Goal: Register for event/course

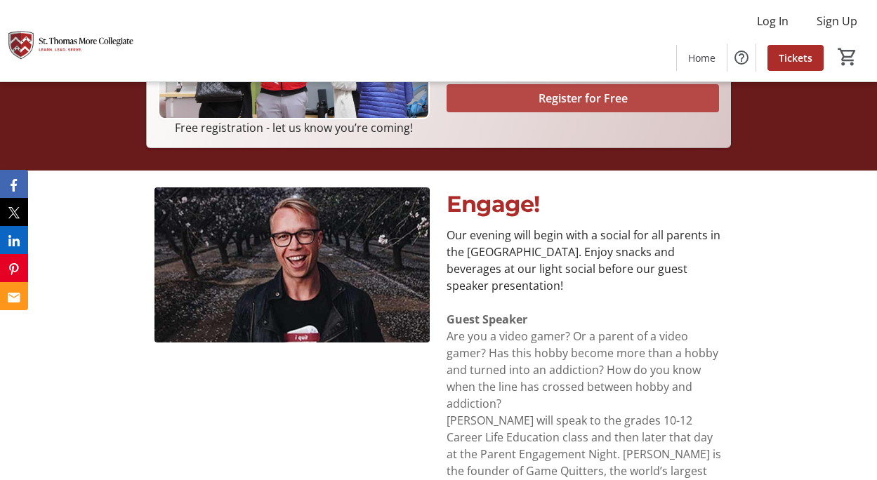
click at [559, 147] on div "Free registration - let us know you’re coming! Parent Engagement Night By: St. …" at bounding box center [438, 326] width 877 height 1586
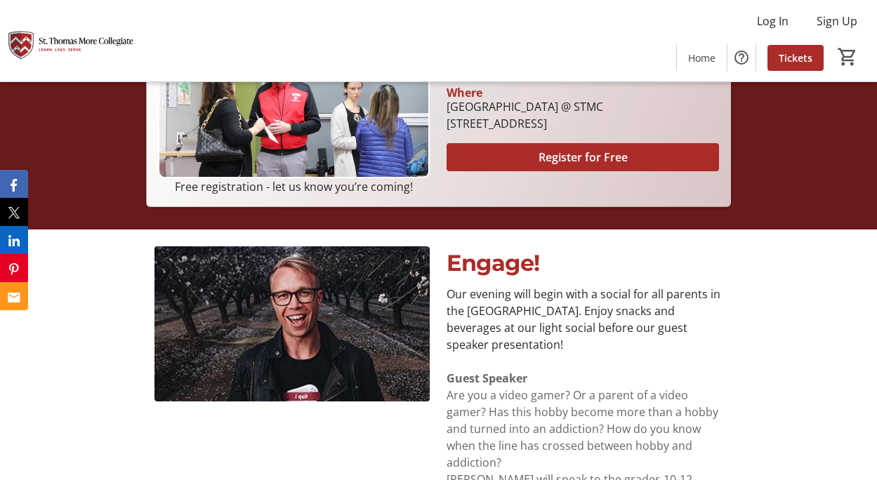
scroll to position [351, 0]
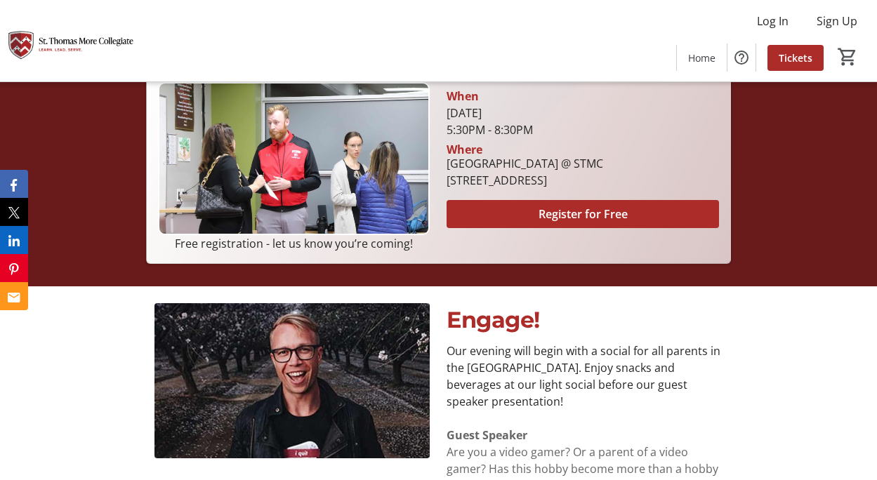
click at [550, 184] on div "[STREET_ADDRESS]" at bounding box center [524, 180] width 157 height 17
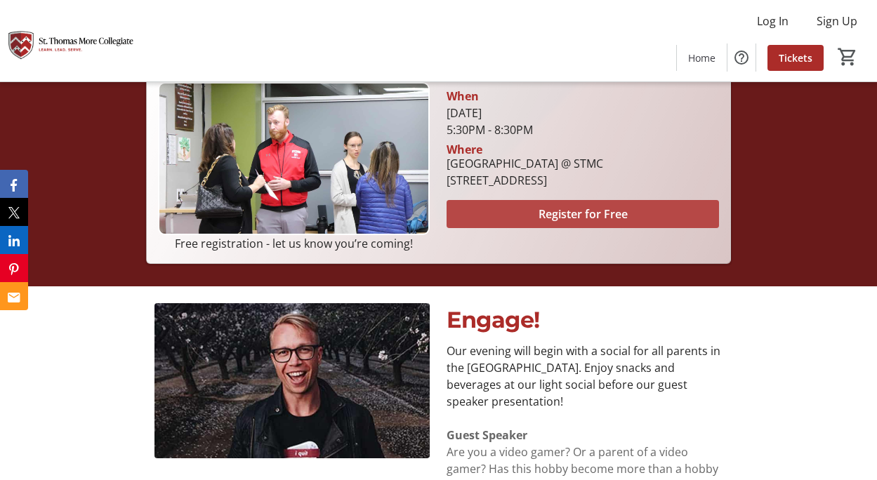
click at [553, 214] on span "Register for Free" at bounding box center [582, 214] width 89 height 17
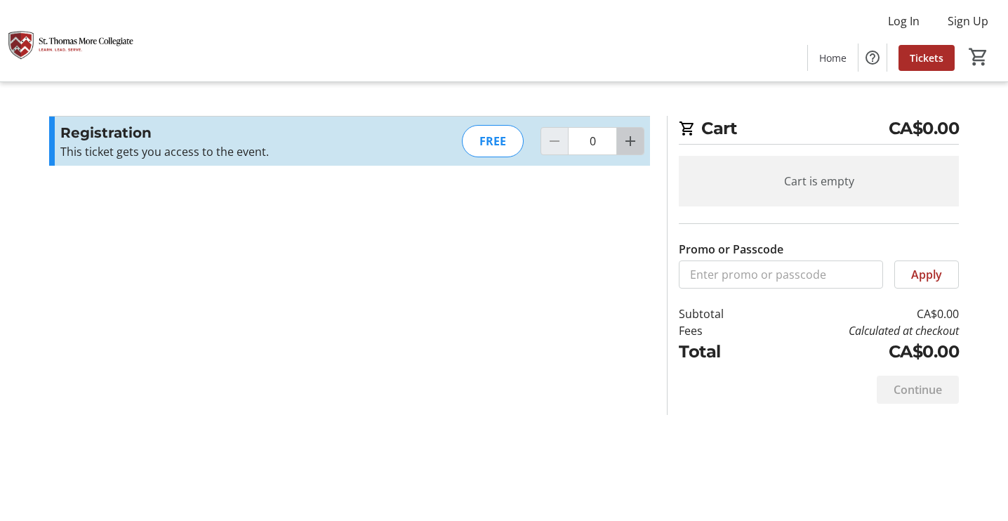
click at [635, 135] on mat-icon "Increment by one" at bounding box center [630, 141] width 17 height 17
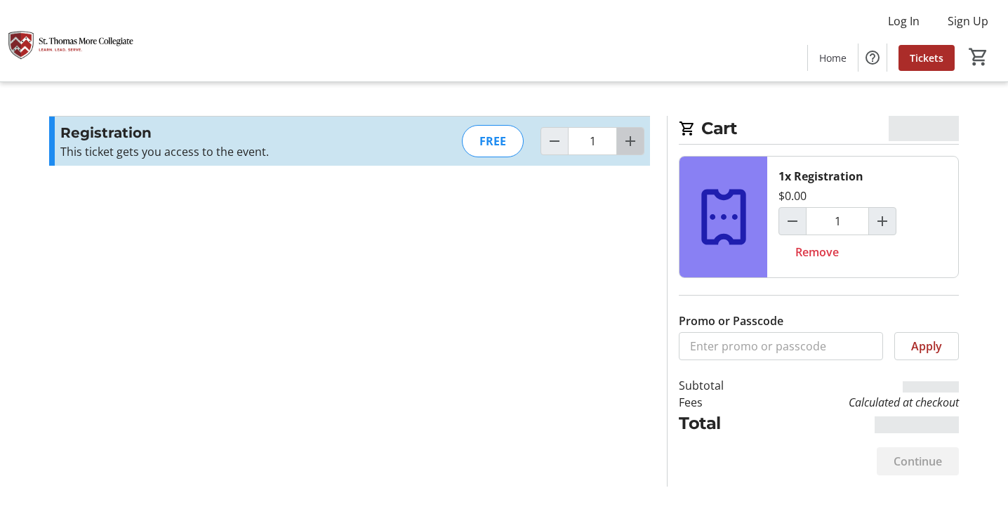
click at [635, 135] on mat-icon "Increment by one" at bounding box center [630, 141] width 17 height 17
type input "2"
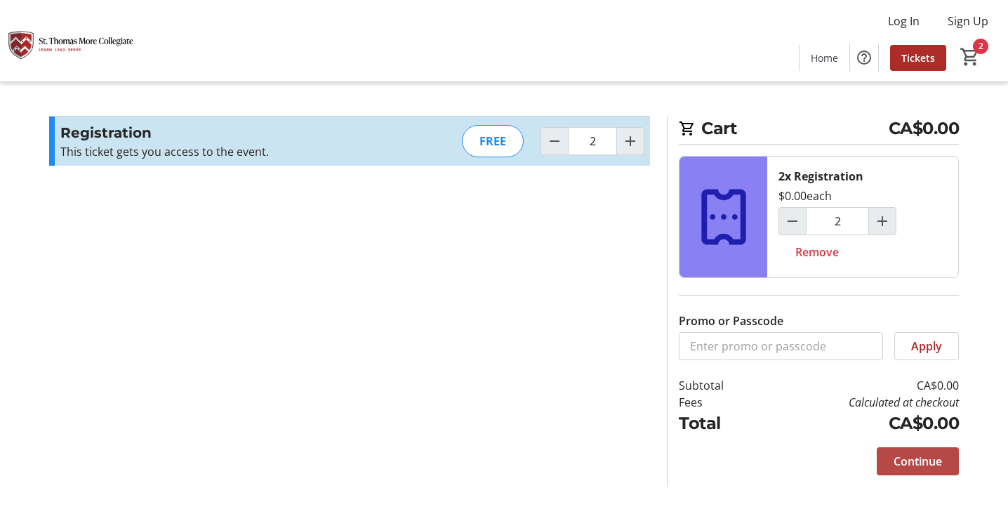
click at [886, 457] on span "Continue" at bounding box center [917, 461] width 48 height 17
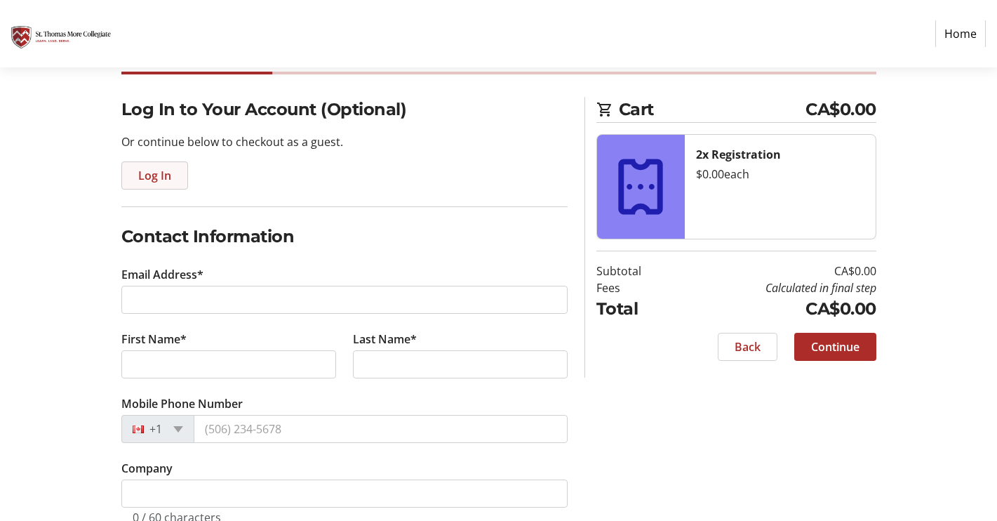
scroll to position [54, 0]
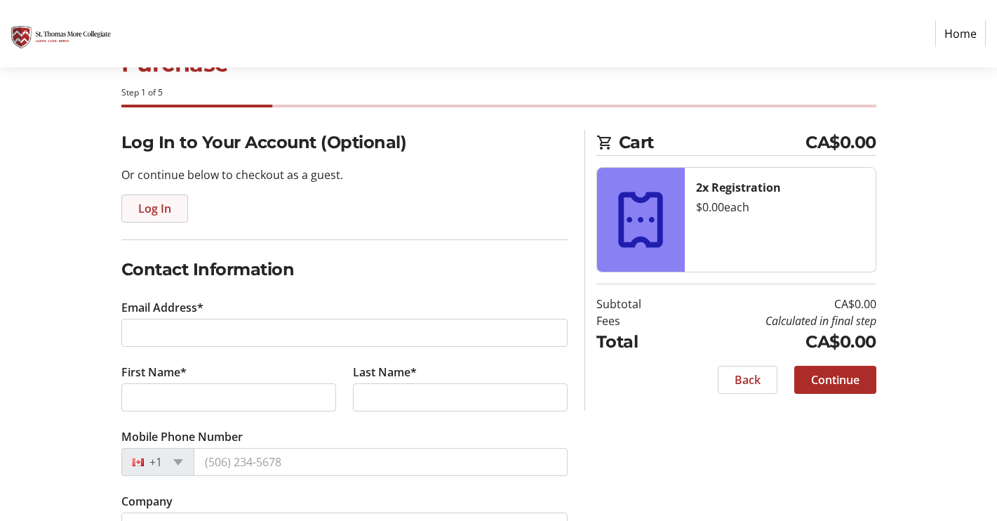
click at [164, 213] on span "Log In" at bounding box center [154, 208] width 33 height 17
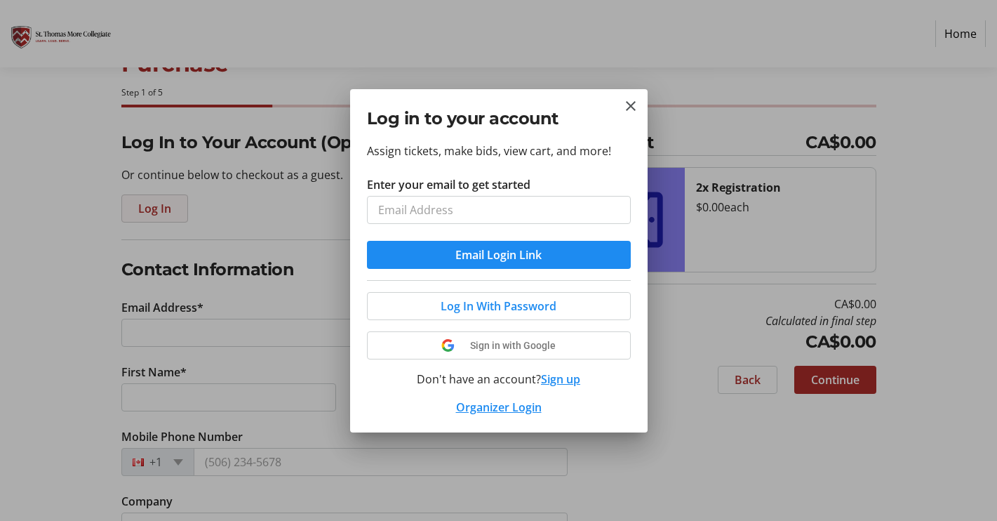
scroll to position [0, 0]
click at [432, 213] on input "Enter your email to get started" at bounding box center [499, 210] width 264 height 28
type input "[EMAIL_ADDRESS][DOMAIN_NAME]"
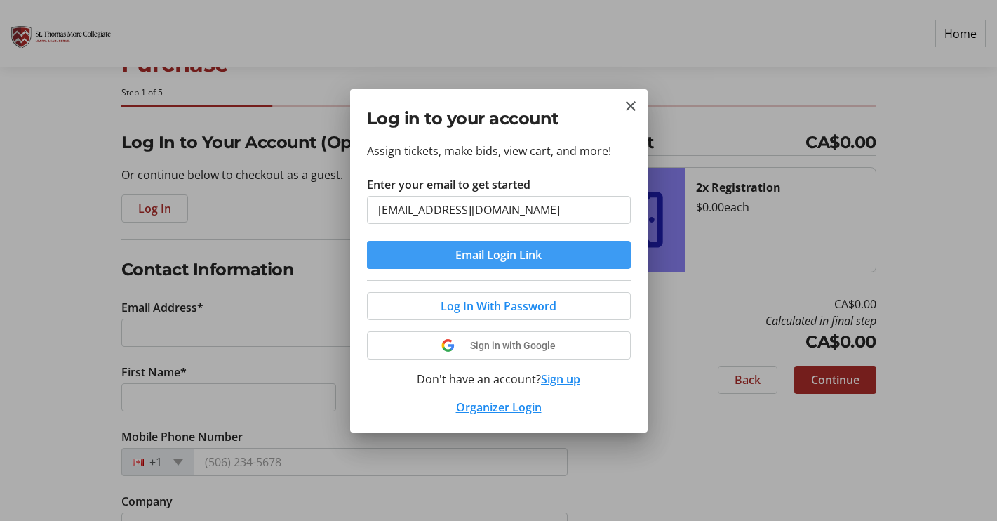
click at [529, 257] on span "Email Login Link" at bounding box center [499, 254] width 86 height 17
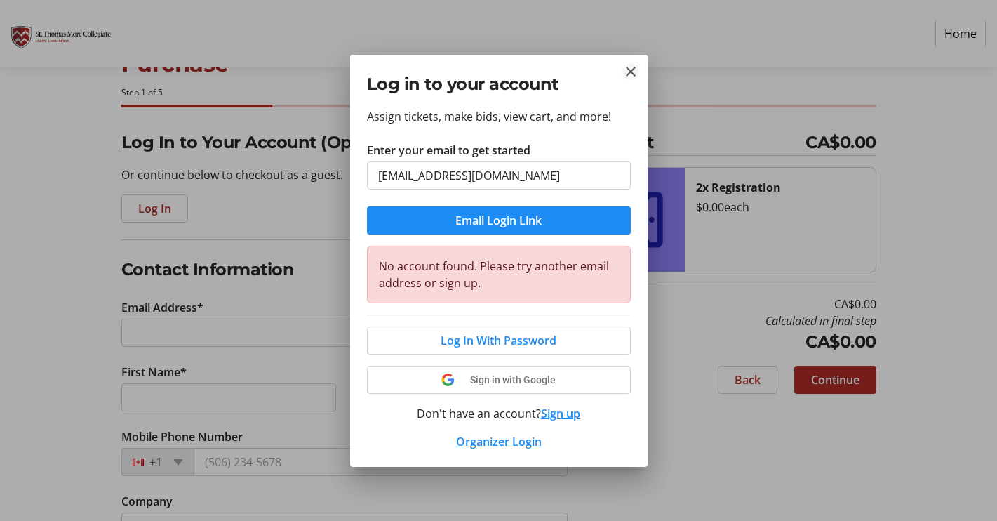
click at [631, 79] on mat-icon "Close" at bounding box center [631, 71] width 17 height 17
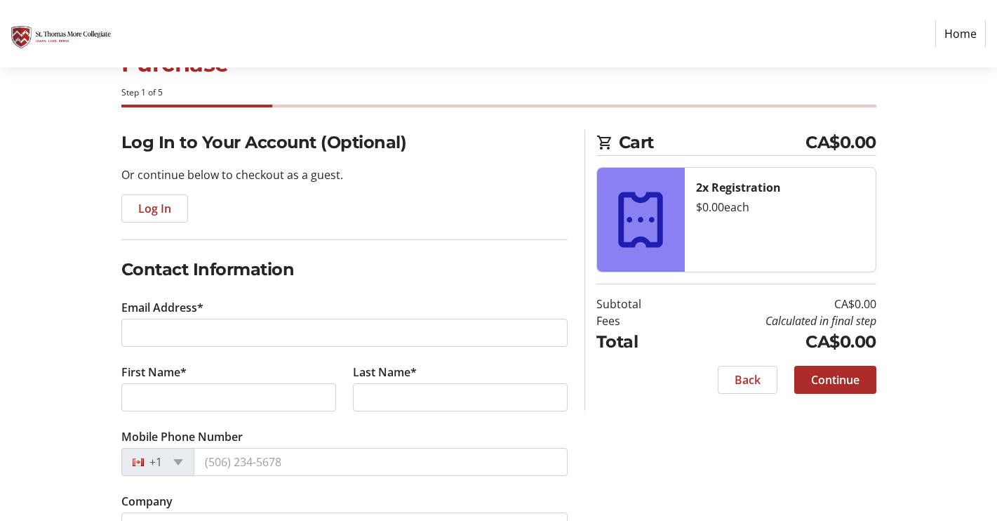
scroll to position [54, 0]
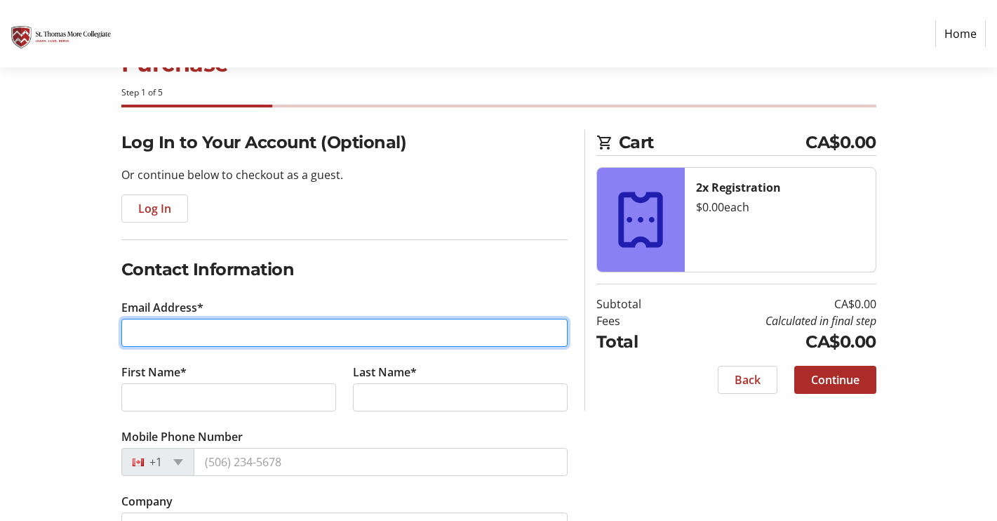
click at [181, 325] on input "Email Address*" at bounding box center [344, 333] width 446 height 28
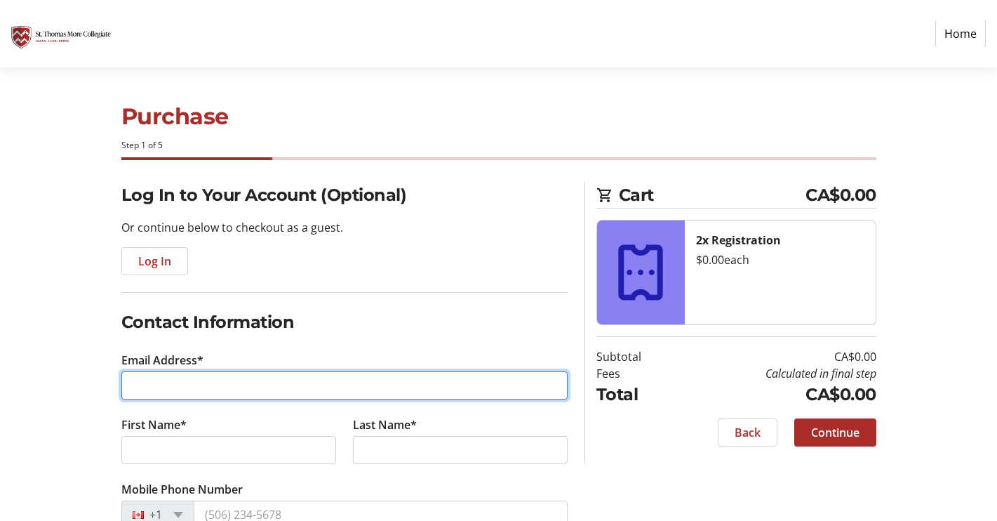
scroll to position [0, 0]
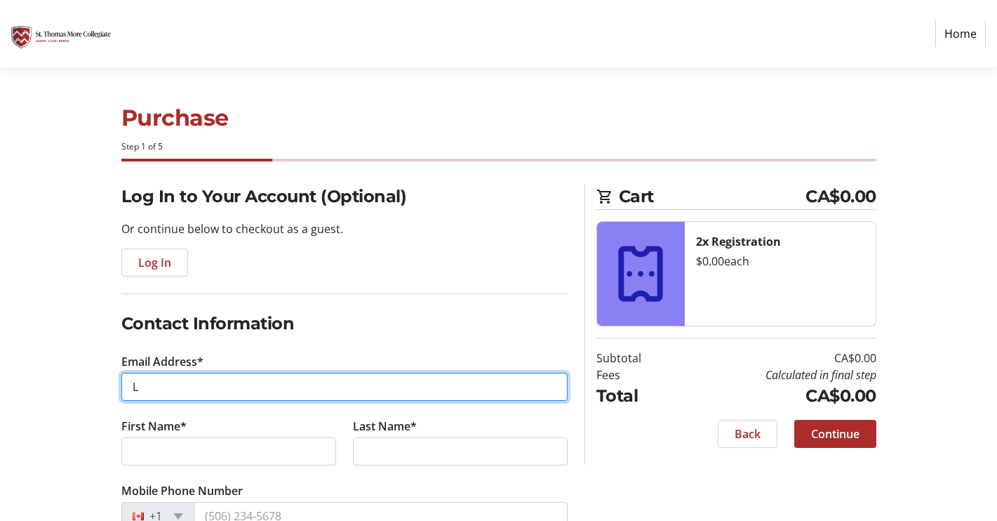
type input "[EMAIL_ADDRESS][DOMAIN_NAME]"
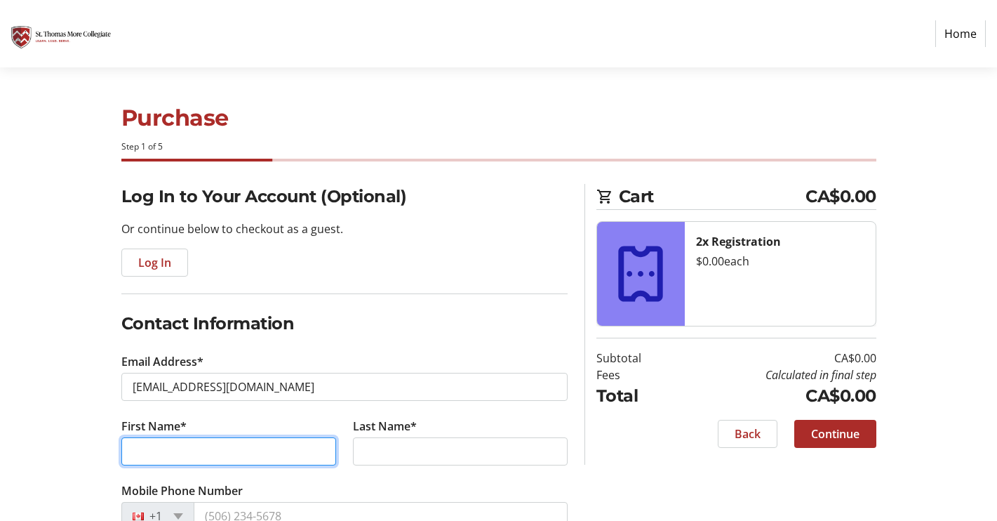
type input "[PERSON_NAME]"
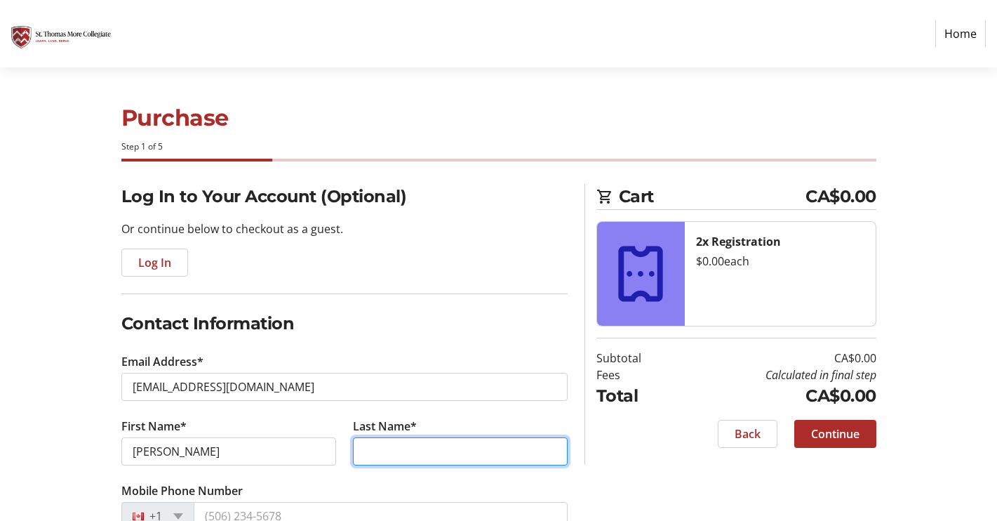
type input "Plata"
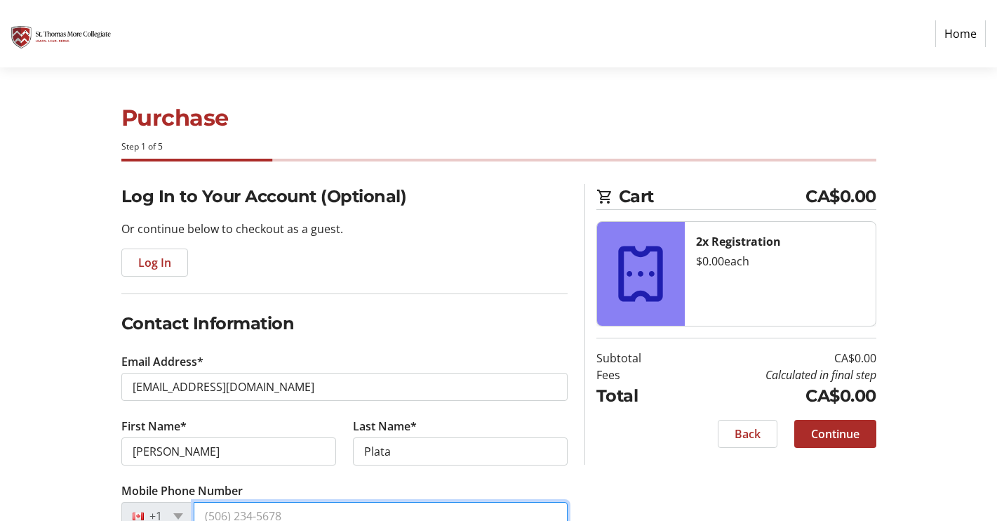
type input "[PHONE_NUMBER]"
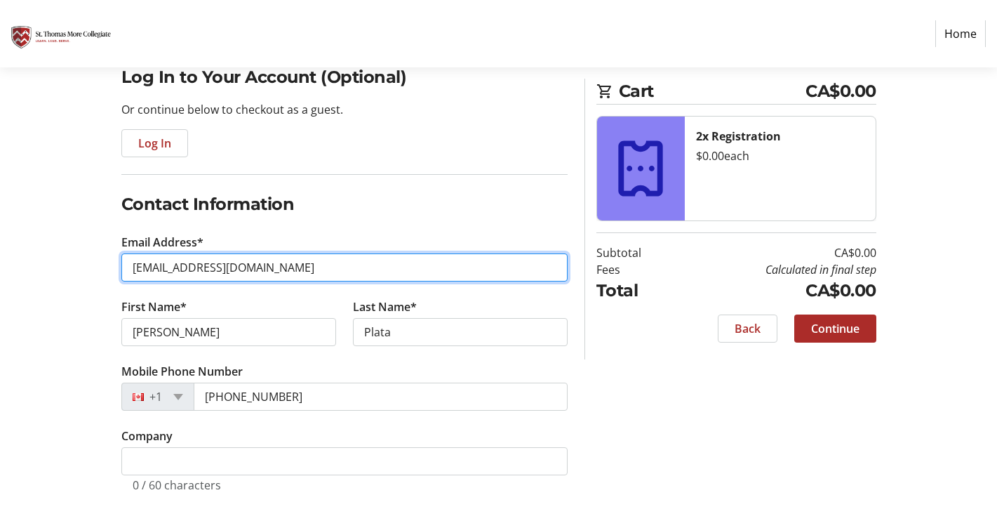
scroll to position [124, 0]
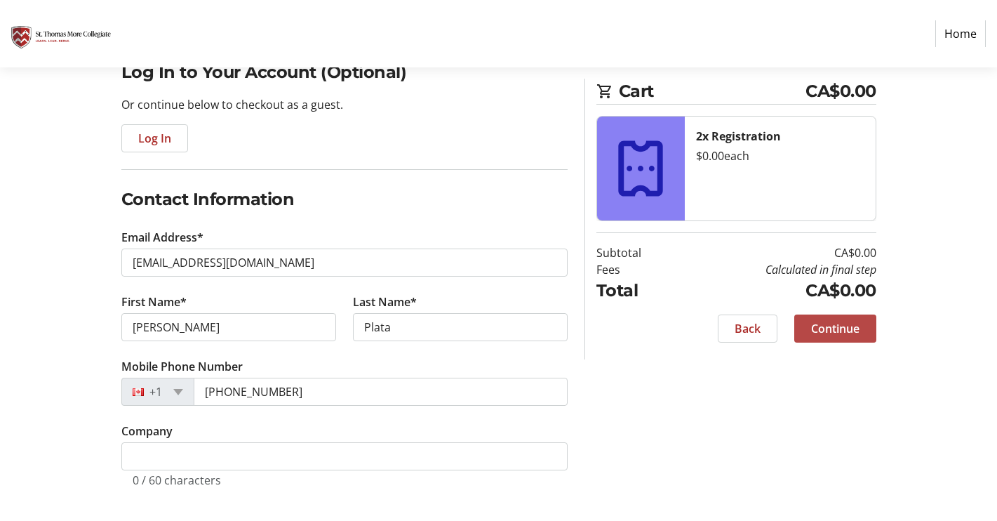
click at [833, 337] on span at bounding box center [836, 329] width 82 height 34
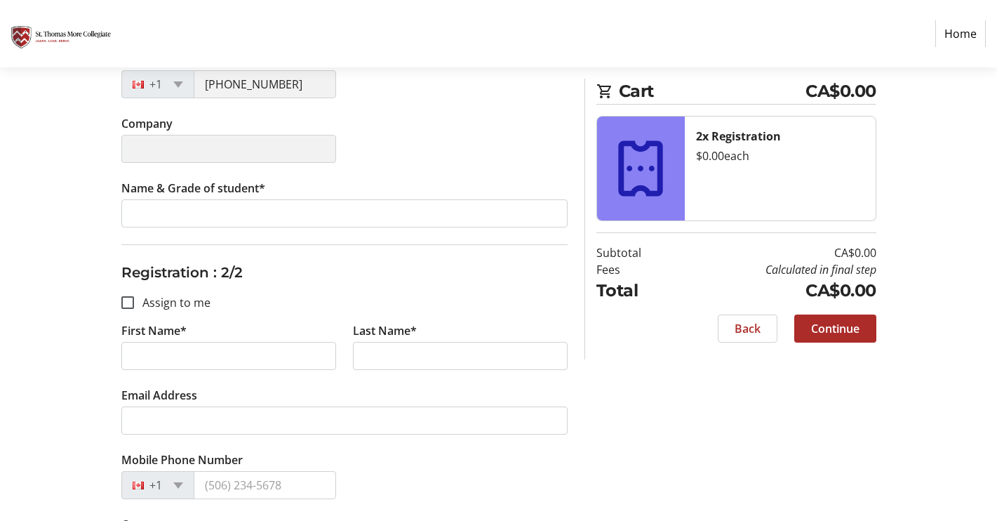
scroll to position [421, 0]
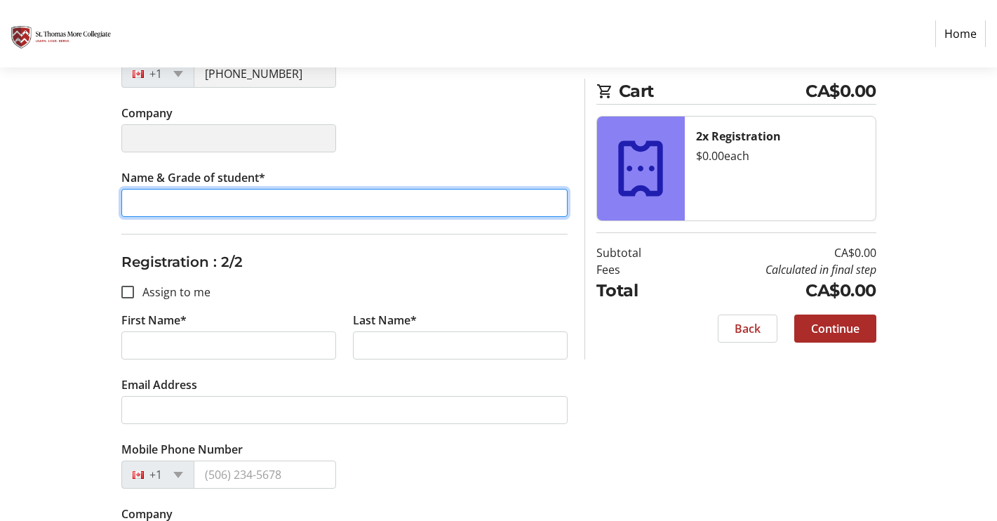
click at [182, 210] on input "Name & Grade of student*" at bounding box center [344, 203] width 446 height 28
type input "[PERSON_NAME] Gr 8"
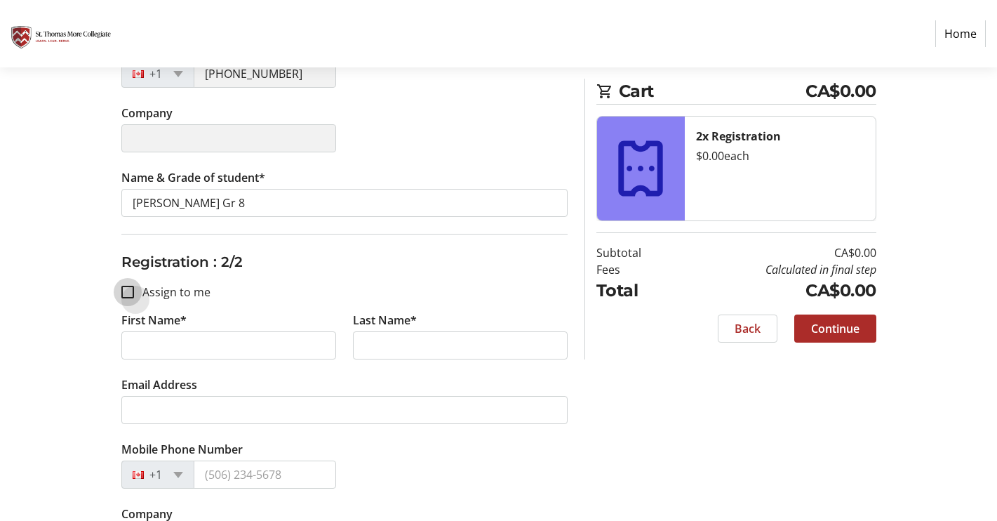
click at [128, 294] on input "Assign to me" at bounding box center [127, 292] width 13 height 13
checkbox input "true"
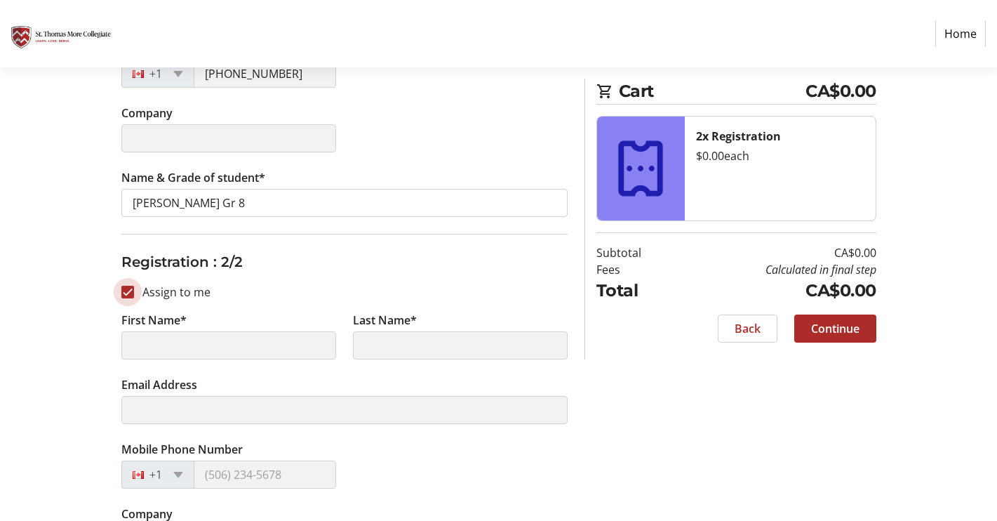
type input "[PERSON_NAME]"
type input "Plata"
type input "[EMAIL_ADDRESS][DOMAIN_NAME]"
type input "[PHONE_NUMBER]"
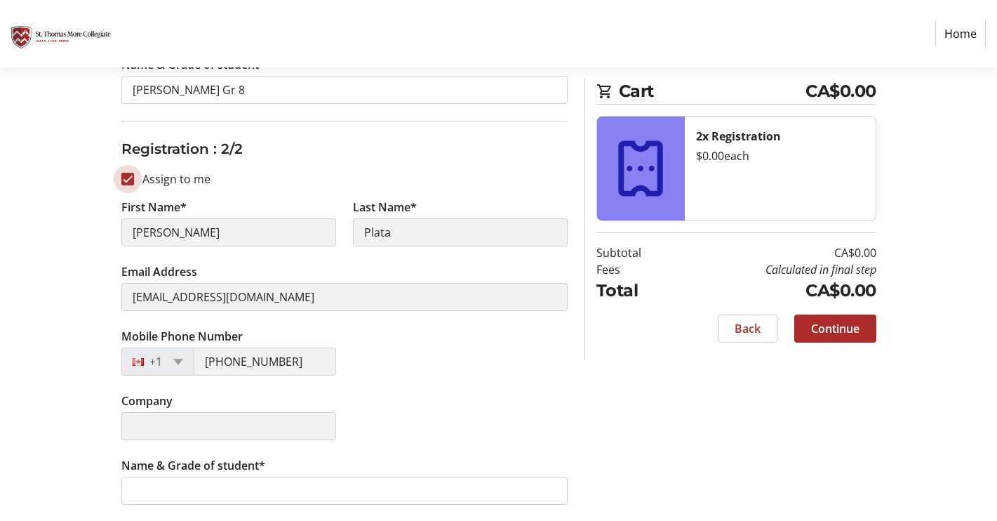
scroll to position [535, 0]
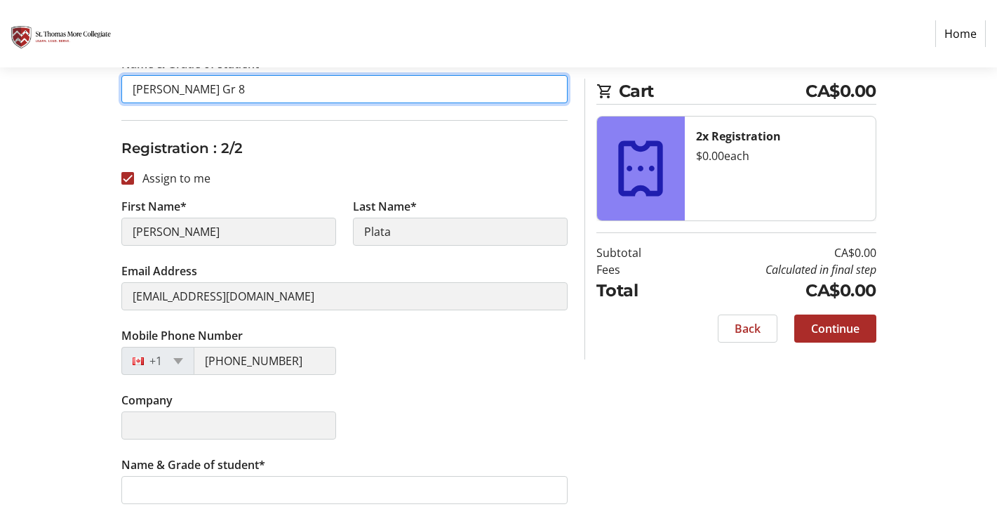
drag, startPoint x: 256, startPoint y: 87, endPoint x: 119, endPoint y: 97, distance: 137.2
click at [119, 97] on div "Assign Tickets Enter details for each attendee so that they receive their ticke…" at bounding box center [344, 85] width 463 height 872
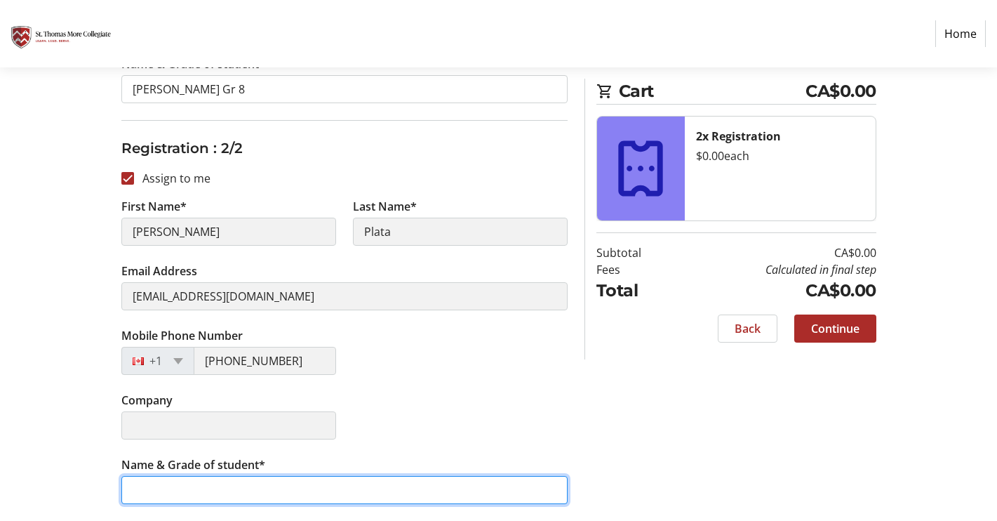
click at [233, 488] on input "Name & Grade of student*" at bounding box center [344, 490] width 446 height 28
paste input "[PERSON_NAME] Gr 8"
type input "[PERSON_NAME] Gr 8"
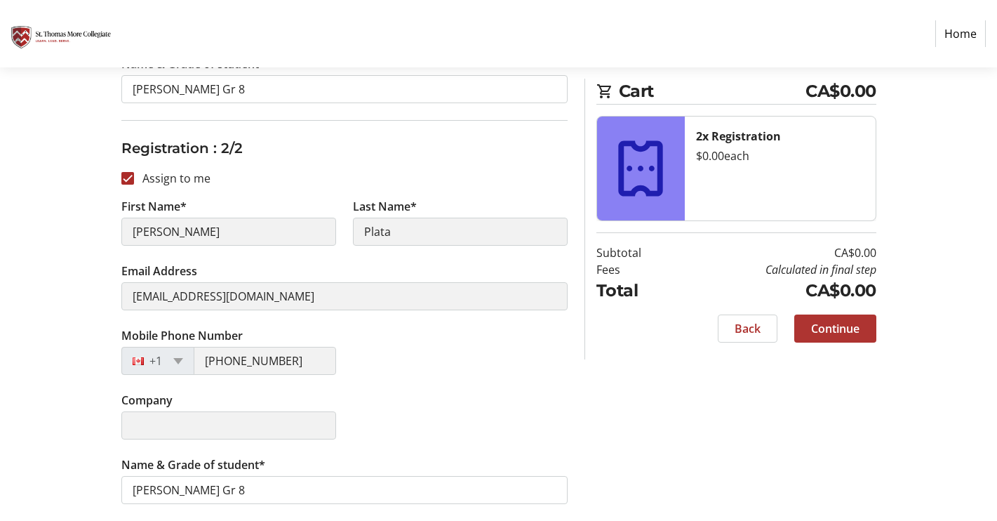
click at [818, 337] on span at bounding box center [836, 329] width 82 height 34
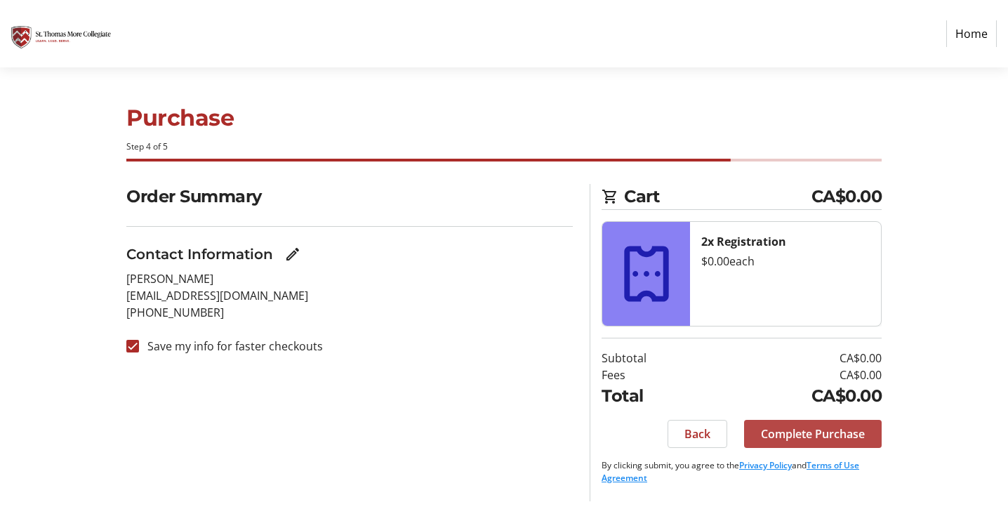
click at [809, 432] on span "Complete Purchase" at bounding box center [813, 433] width 104 height 17
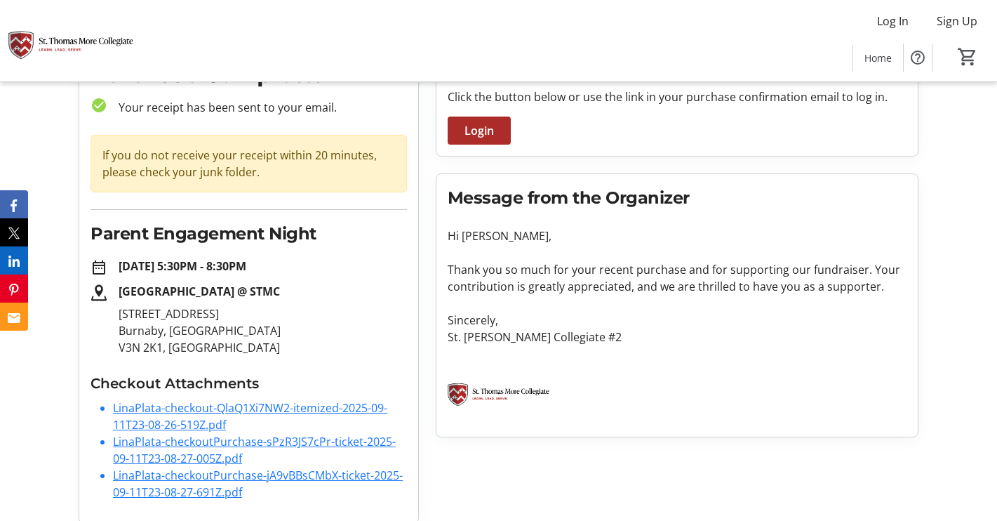
scroll to position [96, 0]
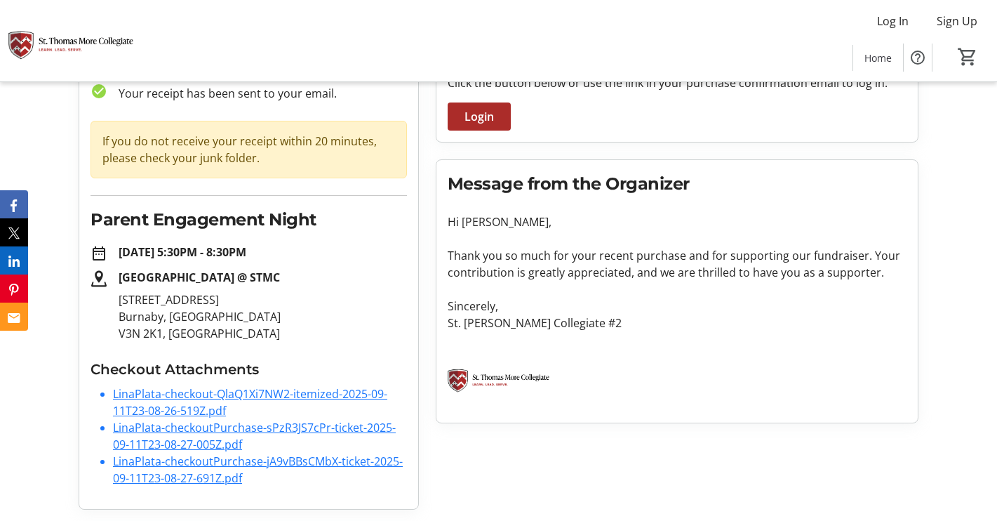
click at [170, 429] on link "LinaPlata-checkoutPurchase-sPzR3JS7cPr-ticket-2025-09-11T23-08-27-005Z.pdf" at bounding box center [254, 436] width 283 height 32
